Goal: Information Seeking & Learning: Learn about a topic

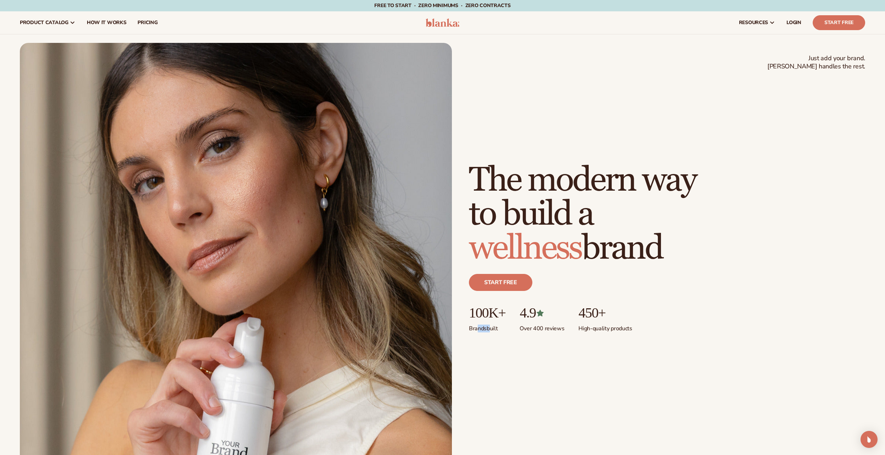
drag, startPoint x: 476, startPoint y: 331, endPoint x: 492, endPoint y: 330, distance: 16.0
click at [492, 330] on p "Brands built" at bounding box center [487, 327] width 36 height 12
drag, startPoint x: 492, startPoint y: 330, endPoint x: 511, endPoint y: 356, distance: 32.2
click at [511, 356] on div "Just add your brand. Blanka handles the rest. beauty,skin care,wellness,makeup …" at bounding box center [442, 256] width 845 height 427
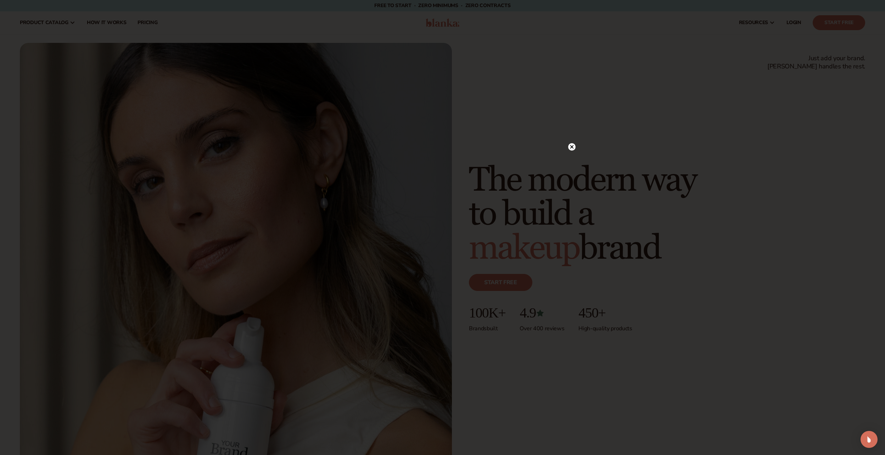
click at [570, 145] on circle at bounding box center [571, 146] width 7 height 7
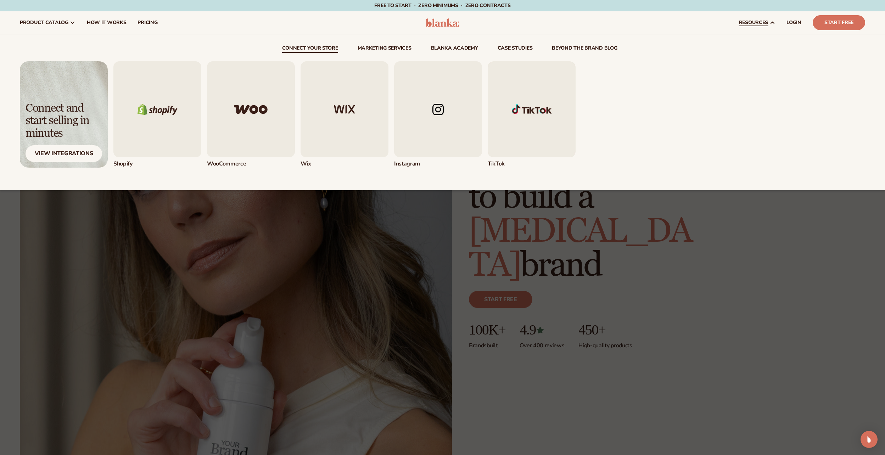
click at [249, 110] on img "2 / 5" at bounding box center [251, 109] width 88 height 96
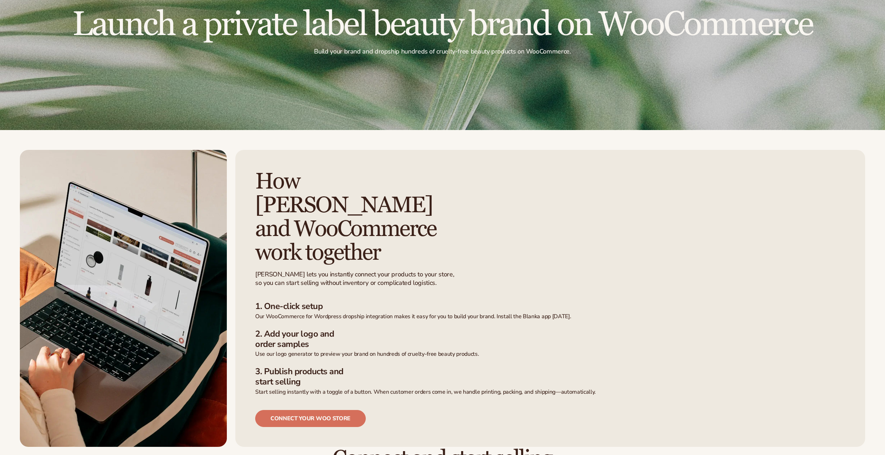
scroll to position [142, 0]
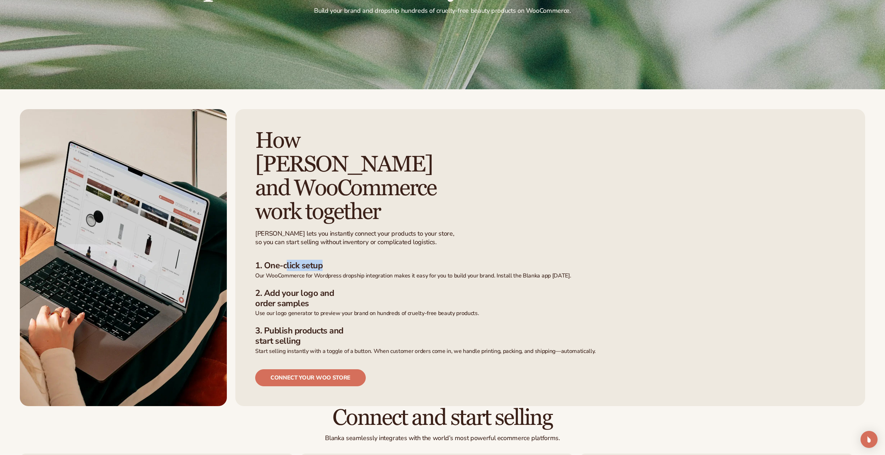
drag, startPoint x: 288, startPoint y: 241, endPoint x: 354, endPoint y: 244, distance: 65.6
click at [354, 260] on h3 "1. One-click setup" at bounding box center [550, 265] width 590 height 10
drag, startPoint x: 282, startPoint y: 253, endPoint x: 485, endPoint y: 256, distance: 203.0
click at [485, 260] on ul "1. One-click setup Our WooCommerce for Wordpress dropship integration makes it …" at bounding box center [550, 307] width 590 height 94
drag, startPoint x: 485, startPoint y: 256, endPoint x: 415, endPoint y: 271, distance: 71.8
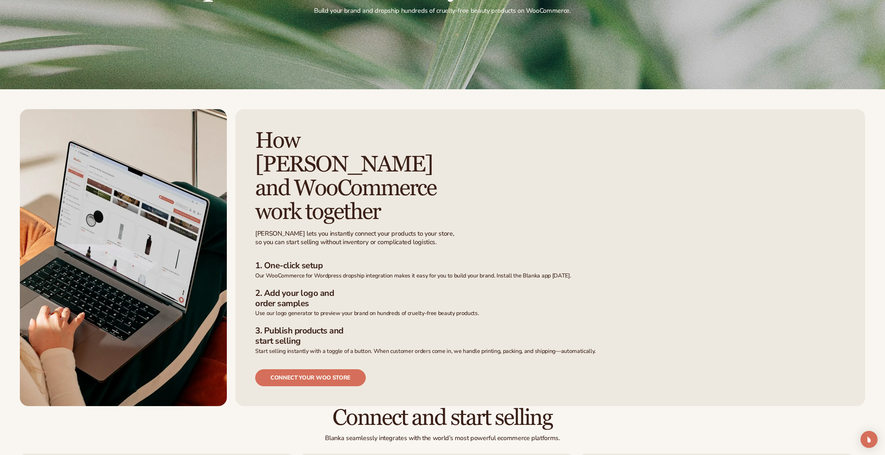
click at [415, 288] on h3 "2. Add your logo and order samples" at bounding box center [550, 298] width 590 height 21
drag, startPoint x: 385, startPoint y: 252, endPoint x: 581, endPoint y: 254, distance: 195.9
click at [581, 272] on p "Our WooCommerce for Wordpress dropship integration makes it easy for you to bui…" at bounding box center [550, 275] width 590 height 7
drag, startPoint x: 292, startPoint y: 270, endPoint x: 318, endPoint y: 281, distance: 28.5
click at [318, 288] on h3 "2. Add your logo and order samples" at bounding box center [550, 298] width 590 height 21
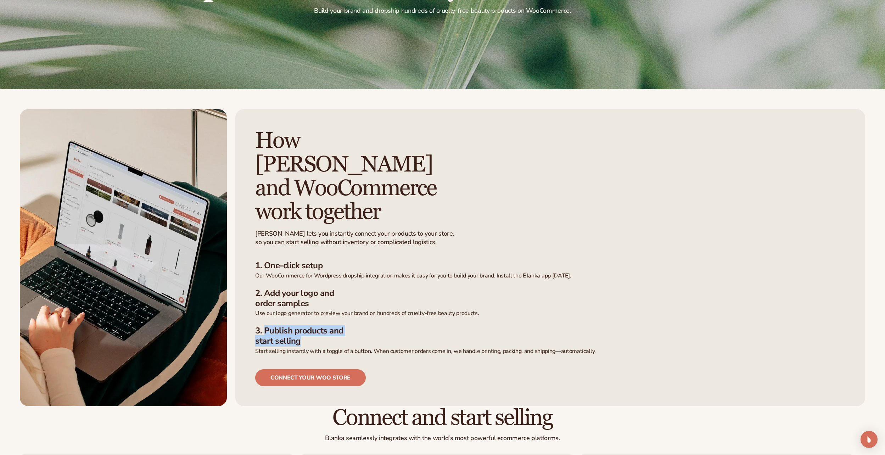
drag, startPoint x: 318, startPoint y: 281, endPoint x: 312, endPoint y: 319, distance: 38.3
click at [312, 326] on h3 "3. Publish products and start selling" at bounding box center [550, 336] width 590 height 21
click at [496, 326] on h3 "3. Publish products and start selling" at bounding box center [550, 336] width 590 height 21
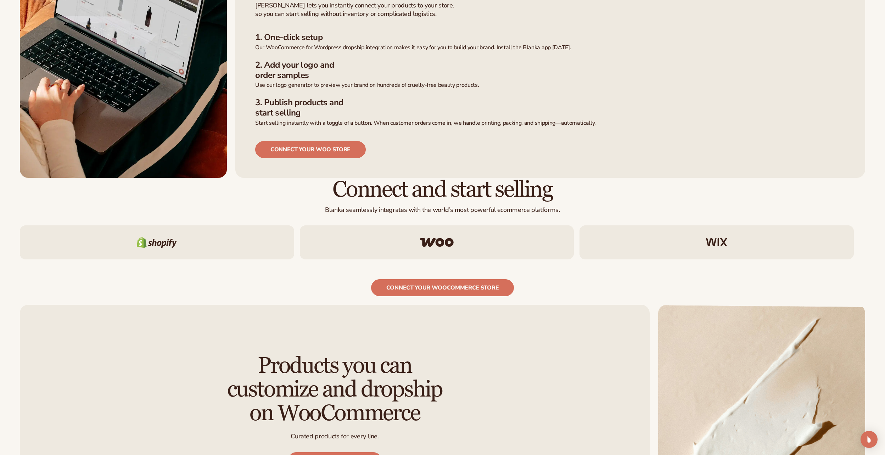
scroll to position [390, 0]
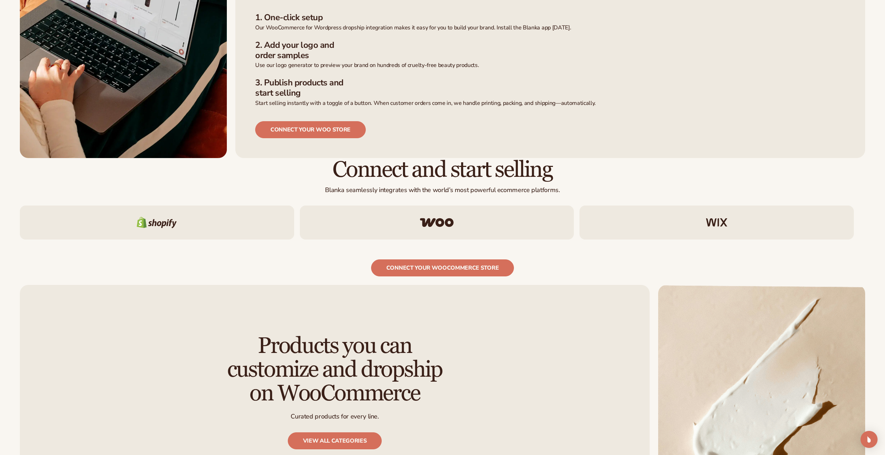
drag, startPoint x: 337, startPoint y: 144, endPoint x: 548, endPoint y: 147, distance: 211.5
click at [548, 158] on h2 "Connect and start selling" at bounding box center [442, 170] width 845 height 24
drag, startPoint x: 548, startPoint y: 147, endPoint x: 449, endPoint y: 148, distance: 99.6
click at [449, 158] on h2 "Connect and start selling" at bounding box center [442, 170] width 845 height 24
drag, startPoint x: 361, startPoint y: 148, endPoint x: 581, endPoint y: 148, distance: 220.4
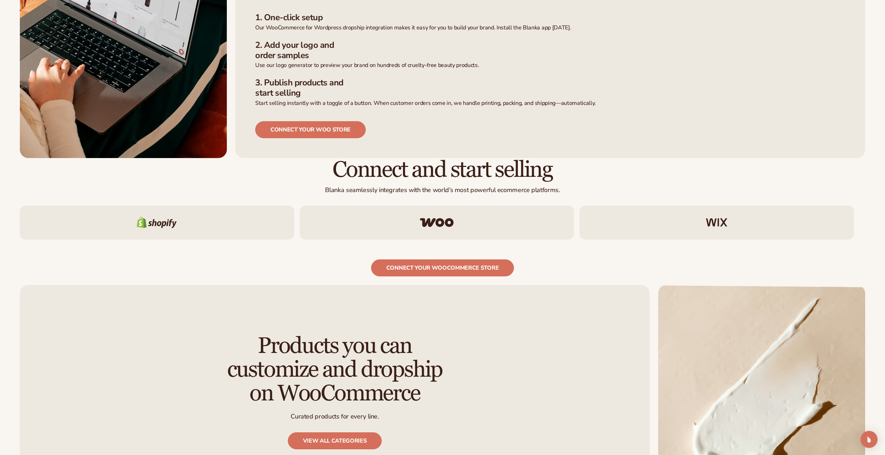
click at [581, 158] on h2 "Connect and start selling" at bounding box center [442, 170] width 845 height 24
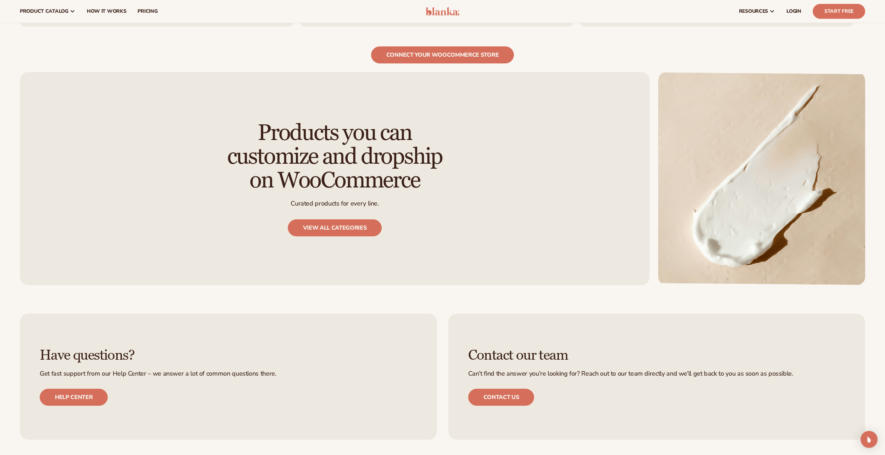
scroll to position [567, 0]
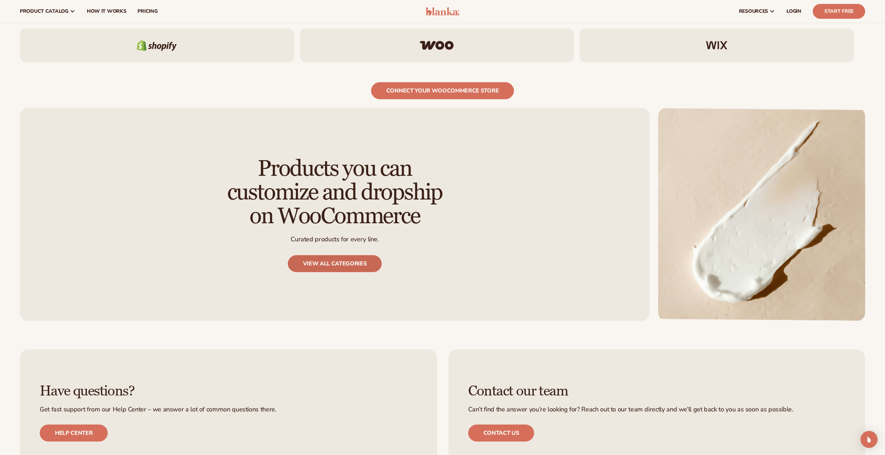
click at [363, 255] on link "View all categories" at bounding box center [335, 263] width 94 height 17
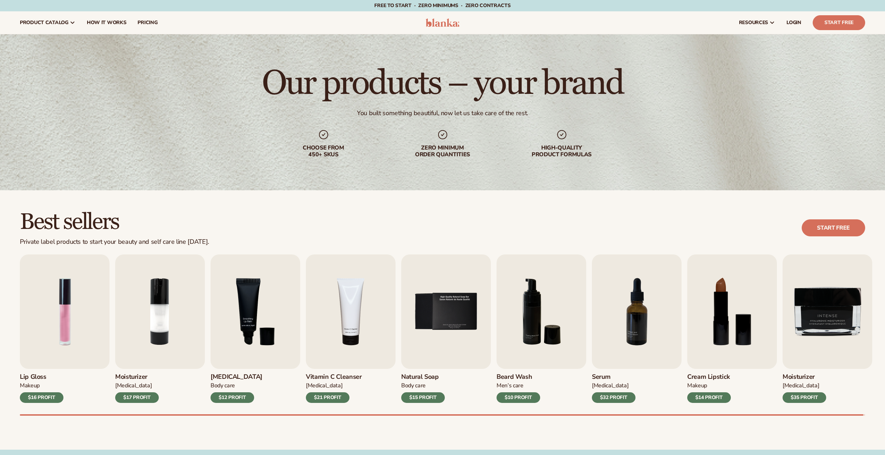
scroll to position [71, 0]
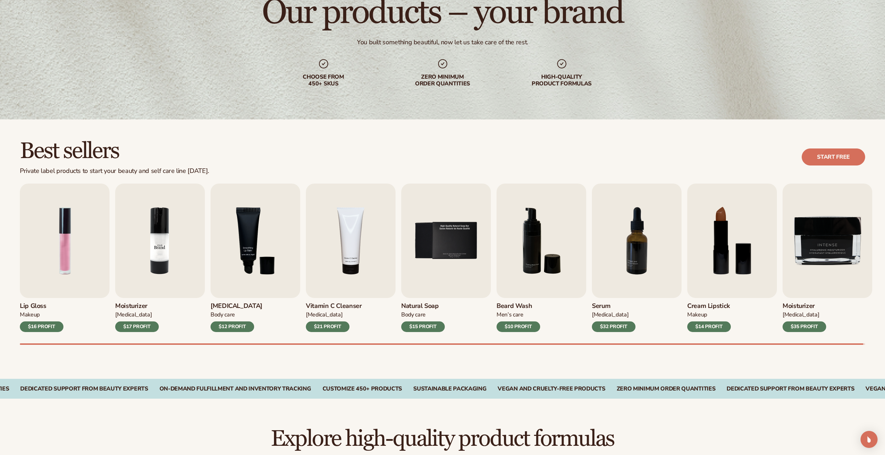
click at [159, 255] on img "2 / 9" at bounding box center [160, 241] width 90 height 114
click at [136, 327] on div "$17 PROFIT" at bounding box center [137, 326] width 44 height 11
click at [840, 152] on link "Start free" at bounding box center [832, 156] width 63 height 17
click at [422, 324] on div "$15 PROFIT" at bounding box center [423, 326] width 44 height 11
click at [161, 229] on img "2 / 9" at bounding box center [160, 241] width 90 height 114
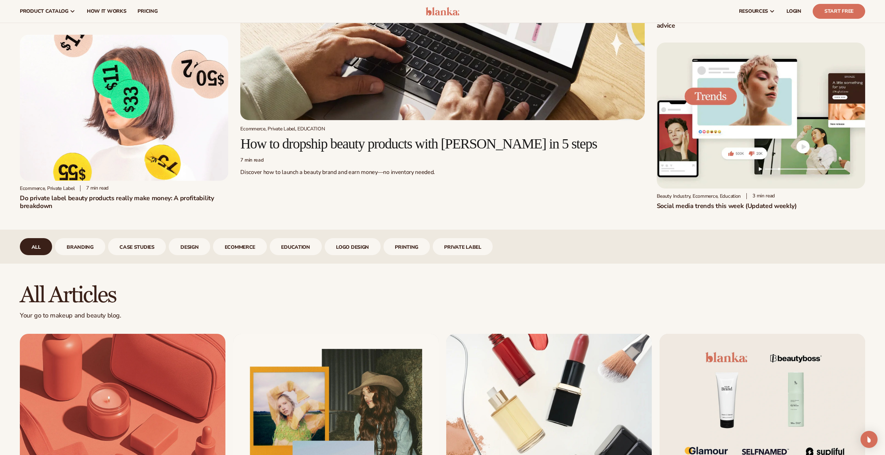
scroll to position [177, 0]
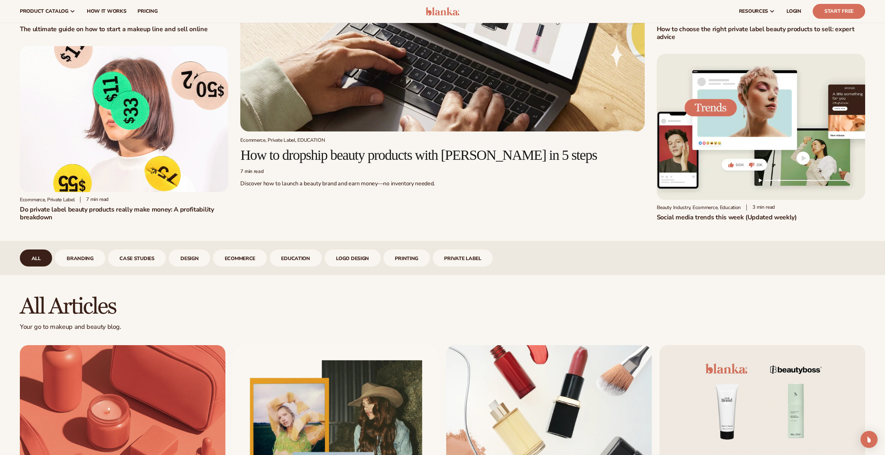
click at [453, 151] on h2 "How to dropship beauty products with Blanka in 5 steps" at bounding box center [442, 155] width 404 height 16
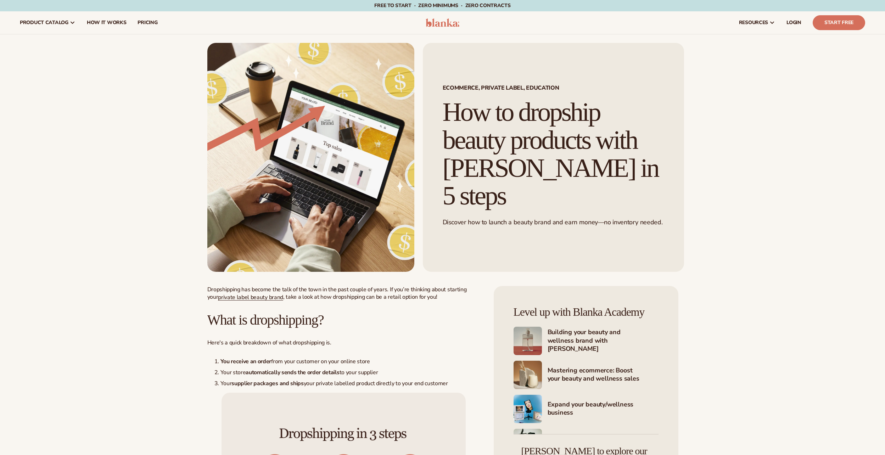
scroll to position [142, 0]
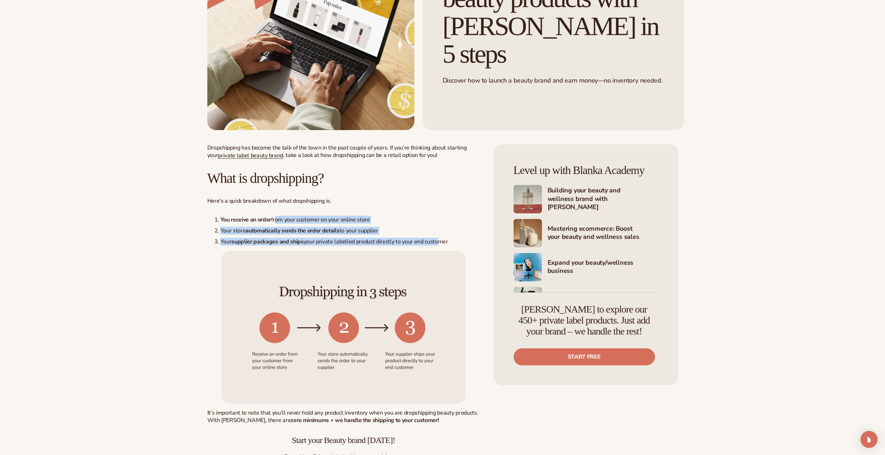
drag, startPoint x: 275, startPoint y: 218, endPoint x: 435, endPoint y: 236, distance: 160.8
click at [435, 236] on ol "You receive an order from your customer on your online store Your store automat…" at bounding box center [343, 230] width 272 height 29
click at [369, 234] on li "Your store automatically sends the order details to your supplier" at bounding box center [346, 230] width 265 height 7
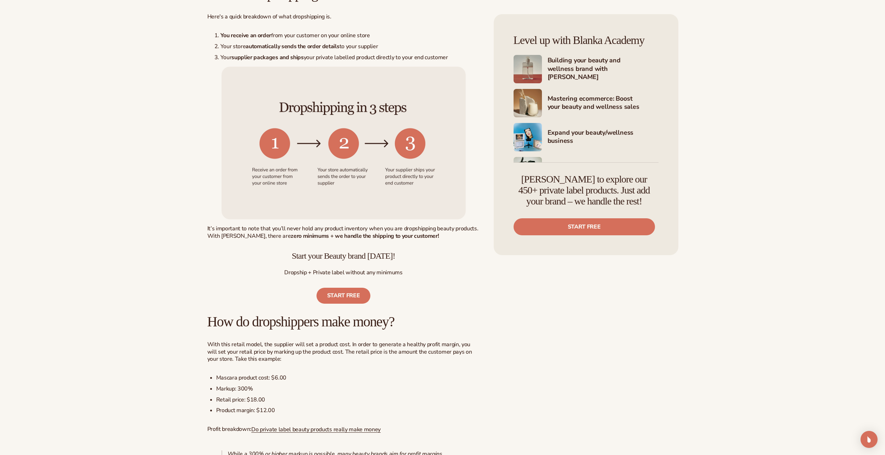
scroll to position [354, 0]
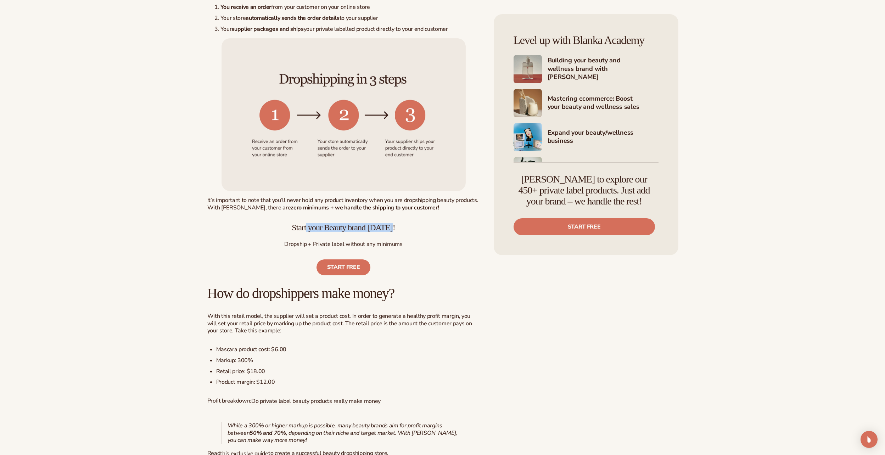
drag, startPoint x: 308, startPoint y: 226, endPoint x: 421, endPoint y: 229, distance: 113.4
click at [421, 229] on h3 "Start your Beauty brand today!" at bounding box center [343, 227] width 272 height 9
drag, startPoint x: 421, startPoint y: 229, endPoint x: 426, endPoint y: 242, distance: 14.7
click at [426, 242] on p "Dropship + Private label without any minimums" at bounding box center [343, 244] width 272 height 7
drag, startPoint x: 218, startPoint y: 199, endPoint x: 430, endPoint y: 209, distance: 213.2
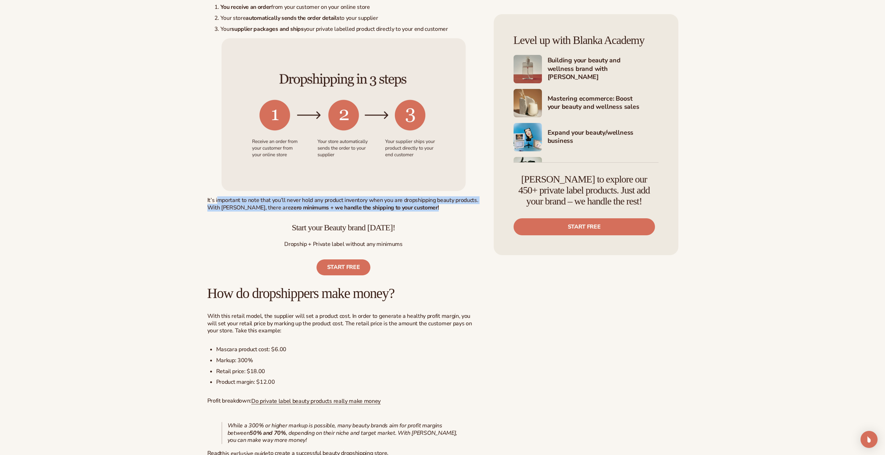
click at [430, 209] on p "It’s important to note that you’ll never hold any product inventory when you ar…" at bounding box center [343, 204] width 272 height 15
drag, startPoint x: 430, startPoint y: 209, endPoint x: 453, endPoint y: 256, distance: 52.1
drag, startPoint x: 360, startPoint y: 199, endPoint x: 419, endPoint y: 210, distance: 60.2
click at [419, 210] on p "It’s important to note that you’ll never hold any product inventory when you ar…" at bounding box center [343, 204] width 272 height 15
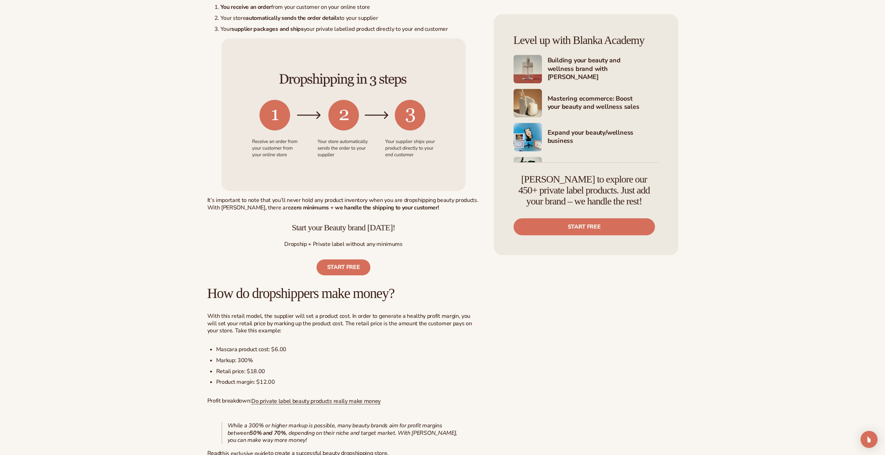
drag, startPoint x: 419, startPoint y: 210, endPoint x: 446, endPoint y: 235, distance: 36.6
drag, startPoint x: 211, startPoint y: 204, endPoint x: 411, endPoint y: 207, distance: 199.5
click at [411, 207] on p "It’s important to note that you’ll never hold any product inventory when you ar…" at bounding box center [343, 204] width 272 height 15
drag, startPoint x: 411, startPoint y: 207, endPoint x: 413, endPoint y: 242, distance: 35.9
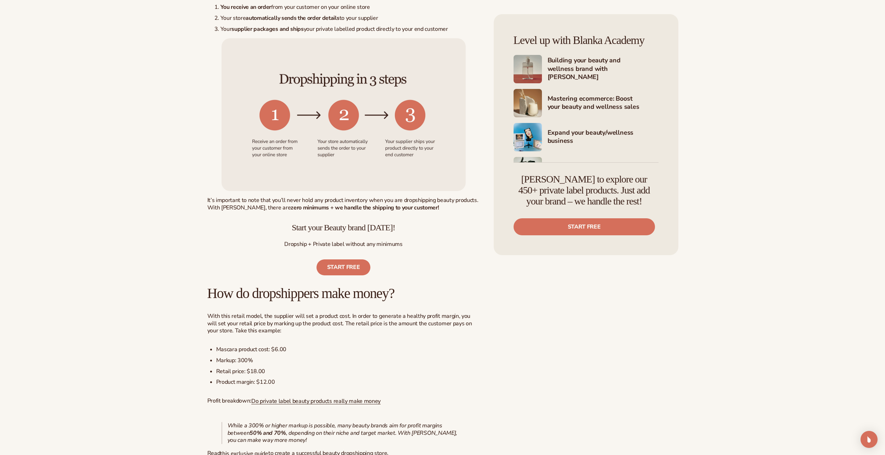
click at [413, 242] on p "Dropship + Private label without any minimums" at bounding box center [343, 244] width 272 height 7
drag, startPoint x: 324, startPoint y: 206, endPoint x: 413, endPoint y: 207, distance: 88.9
click at [413, 207] on p "It’s important to note that you’ll never hold any product inventory when you ar…" at bounding box center [343, 204] width 272 height 15
drag, startPoint x: 413, startPoint y: 207, endPoint x: 410, endPoint y: 242, distance: 35.6
click at [410, 242] on p "Dropship + Private label without any minimums" at bounding box center [343, 244] width 272 height 7
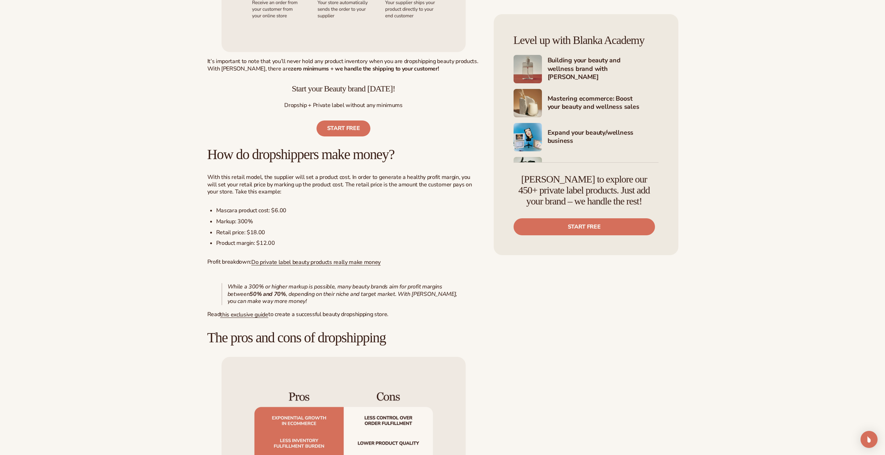
scroll to position [496, 0]
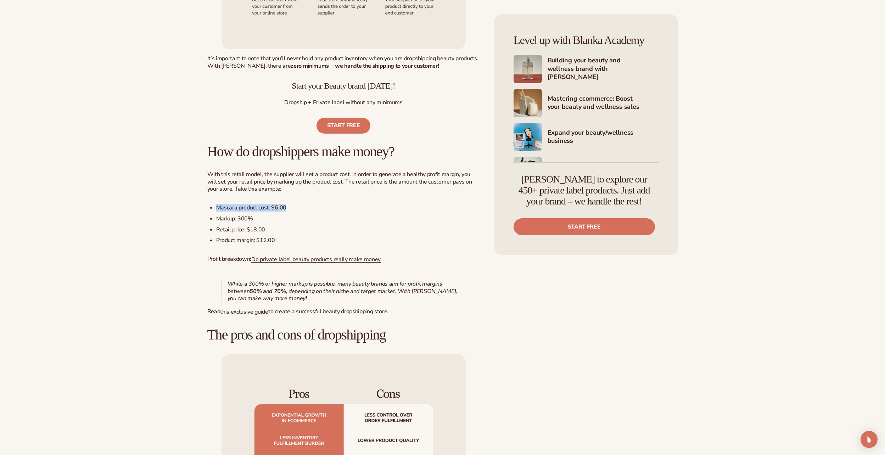
drag, startPoint x: 217, startPoint y: 207, endPoint x: 295, endPoint y: 207, distance: 78.7
click at [295, 207] on li "Mascara product cost: $6.00" at bounding box center [348, 207] width 264 height 7
drag, startPoint x: 221, startPoint y: 218, endPoint x: 273, endPoint y: 217, distance: 52.1
click at [273, 217] on li "Markup: 300%" at bounding box center [348, 218] width 264 height 7
drag, startPoint x: 273, startPoint y: 217, endPoint x: 286, endPoint y: 231, distance: 19.0
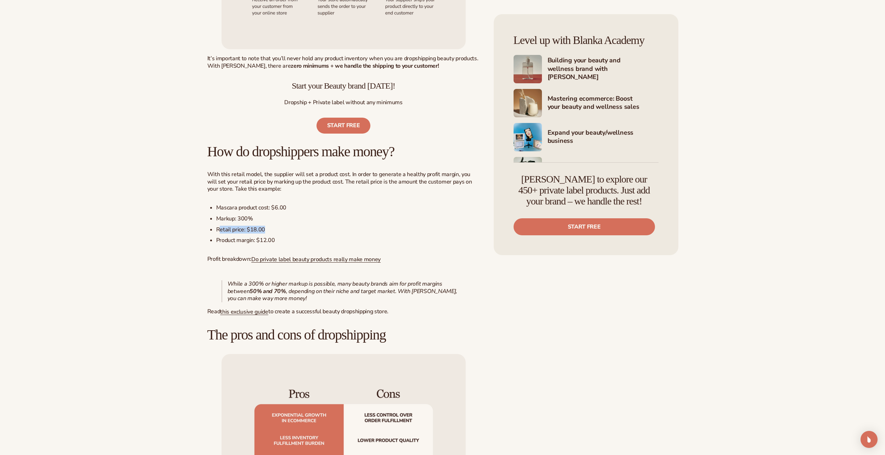
click at [286, 231] on li "Retail price: $18.00" at bounding box center [348, 229] width 264 height 7
drag, startPoint x: 222, startPoint y: 240, endPoint x: 303, endPoint y: 236, distance: 80.9
click at [303, 236] on ul "Mascara product cost: $6.00 Markup: 300% Retail price: $18.00 Product margin: $…" at bounding box center [343, 224] width 272 height 40
drag, startPoint x: 303, startPoint y: 236, endPoint x: 432, endPoint y: 242, distance: 129.1
click at [432, 242] on li "Product margin: $12.00" at bounding box center [348, 240] width 264 height 7
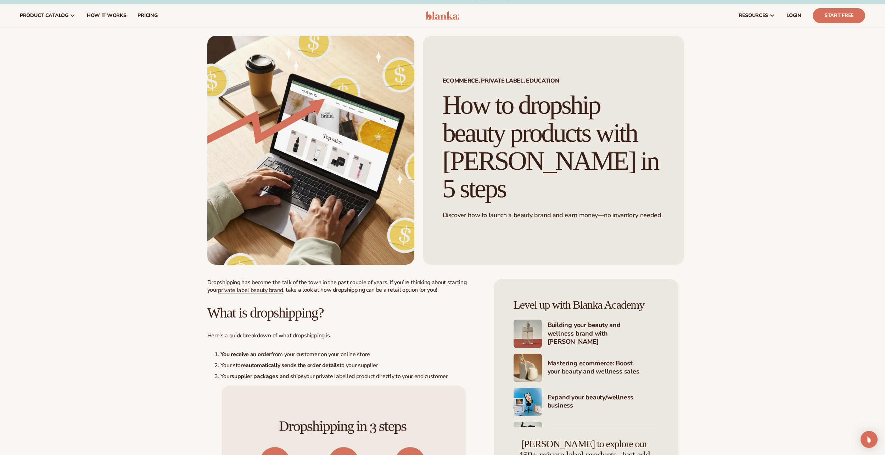
scroll to position [0, 0]
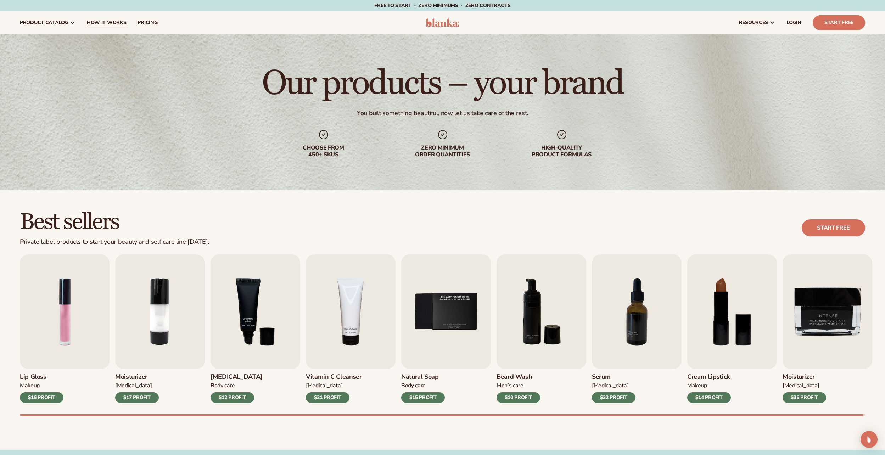
click at [107, 24] on span "How It Works" at bounding box center [107, 23] width 40 height 6
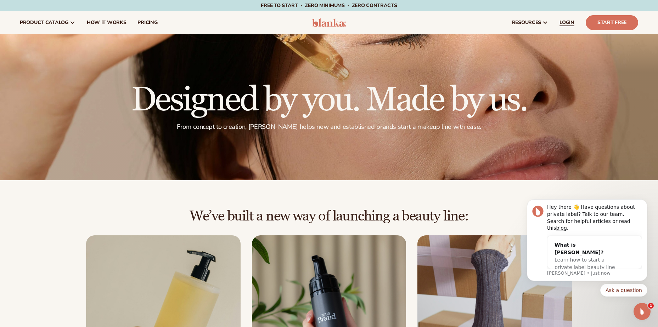
click at [570, 21] on span "LOGIN" at bounding box center [566, 23] width 15 height 6
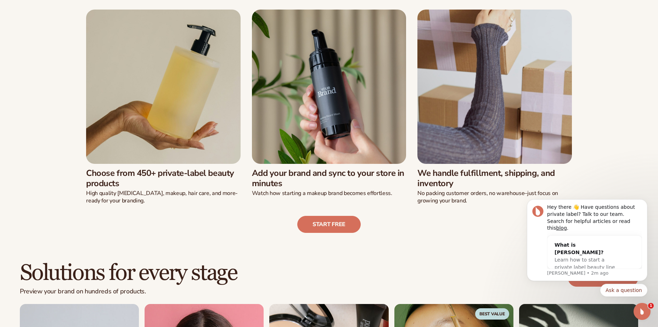
scroll to position [248, 0]
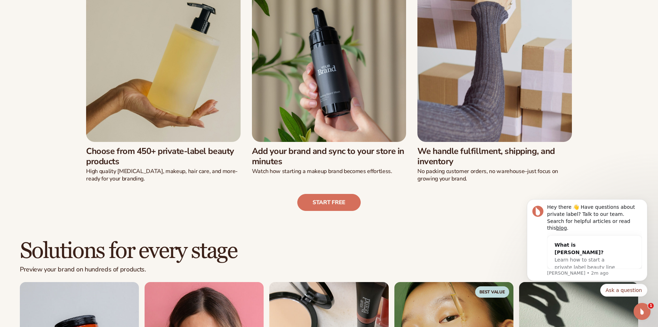
drag, startPoint x: 141, startPoint y: 151, endPoint x: 232, endPoint y: 151, distance: 90.7
click at [232, 151] on h3 "Choose from 450+ private-label beauty products" at bounding box center [163, 156] width 154 height 21
drag, startPoint x: 232, startPoint y: 151, endPoint x: 195, endPoint y: 160, distance: 38.6
click at [195, 160] on h3 "Choose from 450+ private-label beauty products" at bounding box center [163, 156] width 154 height 21
drag, startPoint x: 268, startPoint y: 150, endPoint x: 337, endPoint y: 159, distance: 70.0
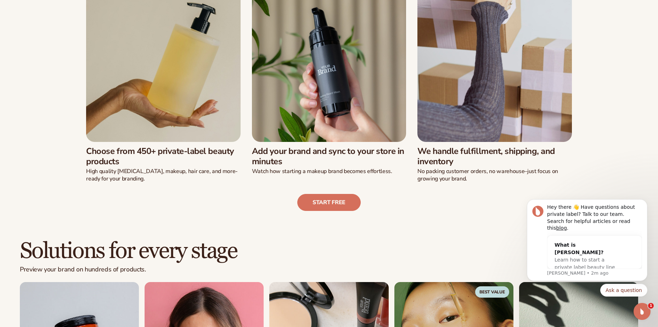
click at [337, 159] on h3 "Add your brand and sync to your store in minutes" at bounding box center [329, 156] width 154 height 21
drag, startPoint x: 337, startPoint y: 159, endPoint x: 356, endPoint y: 165, distance: 20.1
click at [356, 165] on h3 "Add your brand and sync to your store in minutes" at bounding box center [329, 156] width 154 height 21
drag, startPoint x: 418, startPoint y: 148, endPoint x: 466, endPoint y: 164, distance: 50.1
click at [466, 164] on h3 "We handle fulfillment, shipping, and inventory" at bounding box center [494, 156] width 154 height 21
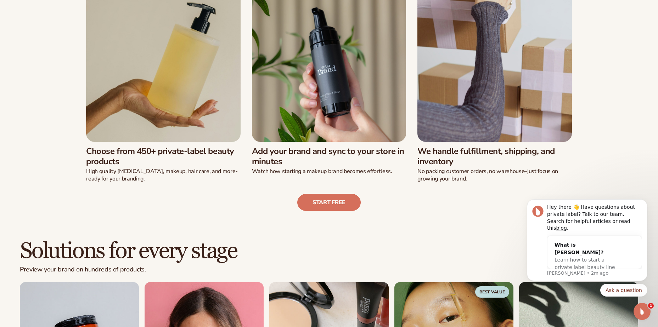
drag, startPoint x: 466, startPoint y: 164, endPoint x: 435, endPoint y: 210, distance: 55.2
click at [435, 210] on div "Start free" at bounding box center [329, 197] width 618 height 28
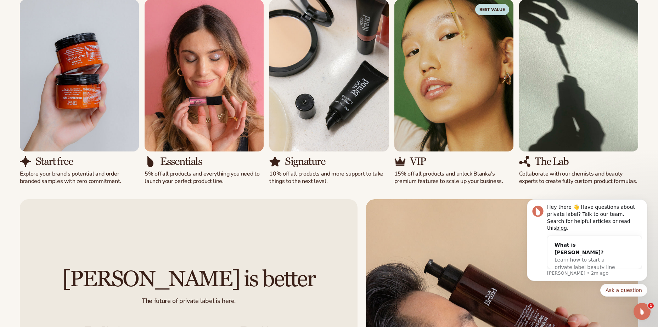
scroll to position [531, 0]
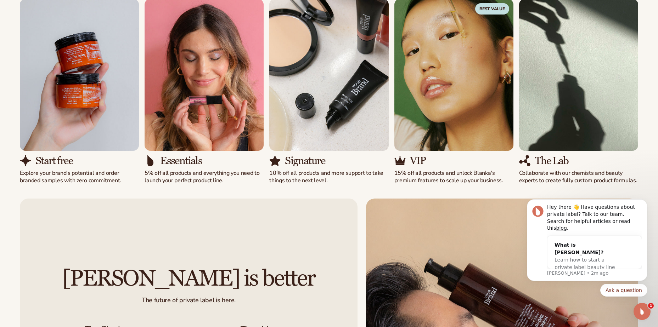
click at [497, 166] on div "Start free Explore your brand’s potential and order branded samples with zero c…" at bounding box center [329, 92] width 618 height 186
click at [134, 163] on div "Start free" at bounding box center [79, 161] width 119 height 12
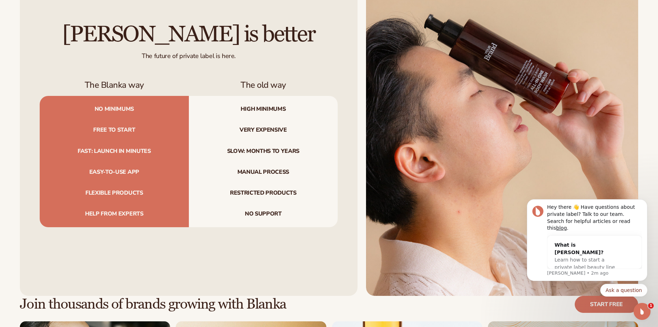
scroll to position [779, 0]
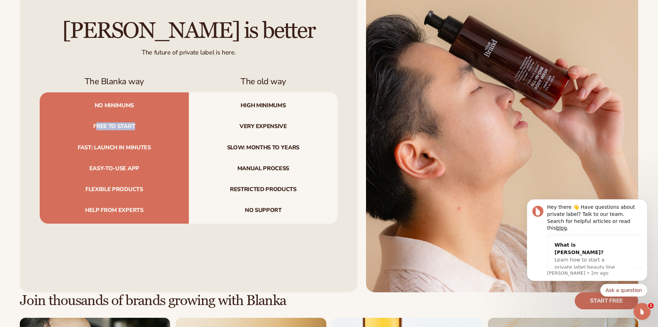
drag, startPoint x: 96, startPoint y: 127, endPoint x: 167, endPoint y: 128, distance: 70.2
click at [167, 128] on span "Free to start" at bounding box center [114, 126] width 149 height 21
click at [284, 126] on span "Very expensive" at bounding box center [263, 126] width 149 height 21
drag, startPoint x: 87, startPoint y: 146, endPoint x: 185, endPoint y: 148, distance: 97.8
click at [185, 148] on span "Fast: launch in minutes" at bounding box center [114, 147] width 149 height 21
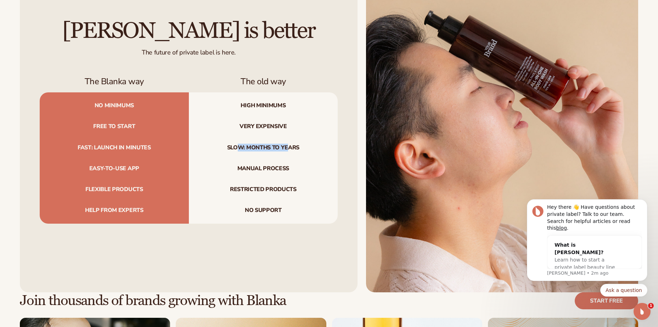
drag, startPoint x: 185, startPoint y: 148, endPoint x: 287, endPoint y: 146, distance: 102.4
click at [287, 146] on span "Slow: months to years" at bounding box center [263, 147] width 149 height 21
drag, startPoint x: 89, startPoint y: 169, endPoint x: 282, endPoint y: 169, distance: 193.1
click at [282, 169] on div "Easy-to-use app Manual process" at bounding box center [189, 168] width 298 height 21
drag, startPoint x: 110, startPoint y: 190, endPoint x: 305, endPoint y: 192, distance: 195.6
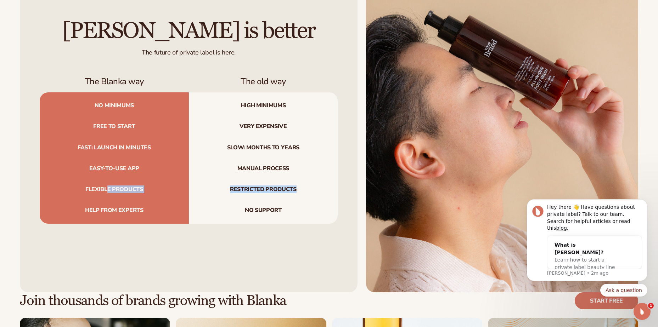
click at [305, 192] on div "Flexible products Restricted products" at bounding box center [189, 189] width 298 height 21
drag, startPoint x: 90, startPoint y: 208, endPoint x: 278, endPoint y: 210, distance: 187.4
click at [278, 210] on div "Help from experts No support" at bounding box center [189, 212] width 298 height 24
drag, startPoint x: 278, startPoint y: 210, endPoint x: 248, endPoint y: 228, distance: 34.6
click at [248, 228] on div "Blanka is better The future of private label is here. The Blanka way The old wa…" at bounding box center [189, 122] width 338 height 342
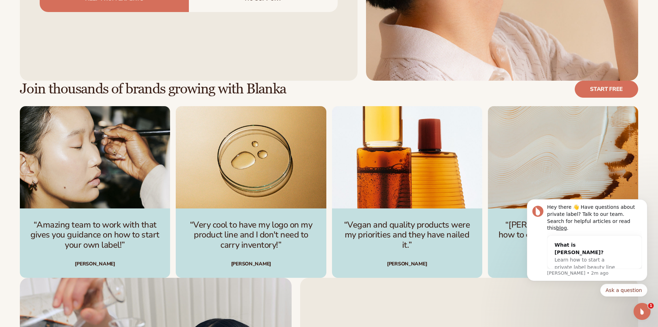
scroll to position [992, 0]
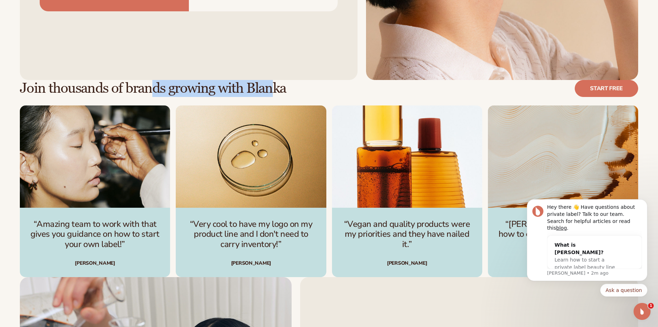
drag, startPoint x: 154, startPoint y: 95, endPoint x: 269, endPoint y: 95, distance: 114.8
click at [269, 95] on h2 "Join thousands of brands growing with Blanka" at bounding box center [153, 89] width 266 height 16
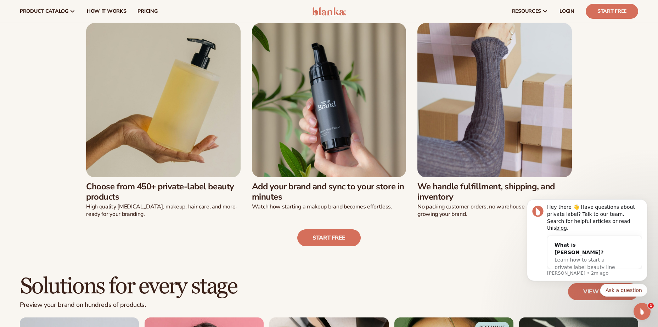
scroll to position [0, 0]
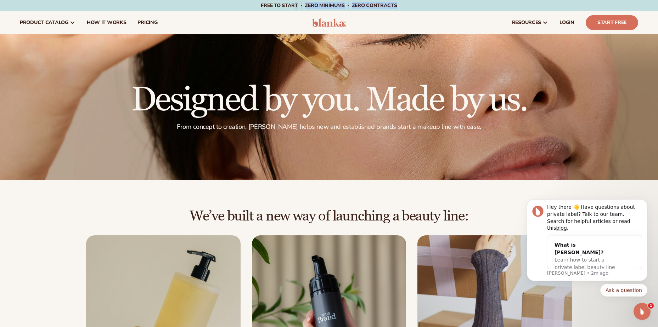
drag, startPoint x: 294, startPoint y: 6, endPoint x: 395, endPoint y: 10, distance: 101.0
click at [395, 10] on p "Free to start · ZERO minimums · ZERO contracts ·" at bounding box center [329, 5] width 136 height 11
drag, startPoint x: 395, startPoint y: 10, endPoint x: 373, endPoint y: 22, distance: 24.7
click at [373, 22] on div "resources connect your store" at bounding box center [498, 22] width 291 height 23
drag, startPoint x: 262, startPoint y: 3, endPoint x: 397, endPoint y: 4, distance: 135.3
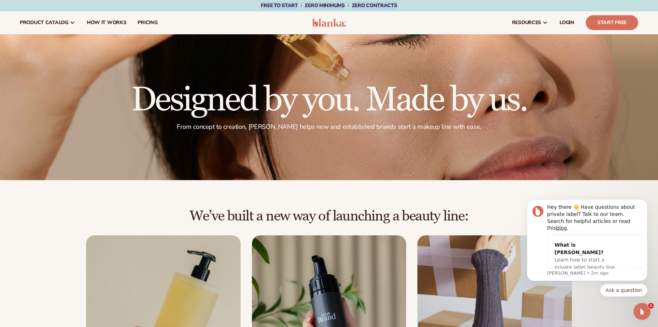
click at [397, 4] on div "Free to start · ZERO minimums · ZERO contracts · Free to start · ZERO minimums …" at bounding box center [329, 5] width 622 height 11
drag, startPoint x: 397, startPoint y: 4, endPoint x: 378, endPoint y: 16, distance: 22.6
click at [378, 16] on div "resources connect your store" at bounding box center [498, 22] width 291 height 23
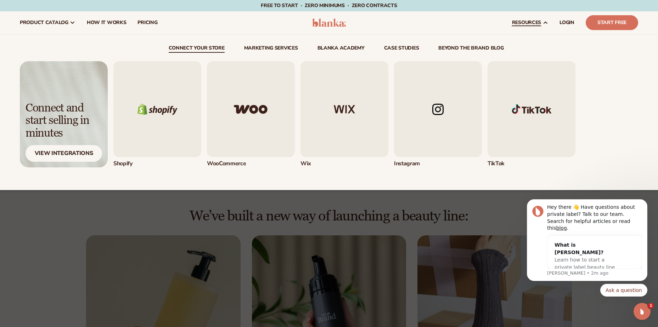
click at [257, 105] on img "2 / 5" at bounding box center [251, 109] width 88 height 96
